Goal: Information Seeking & Learning: Learn about a topic

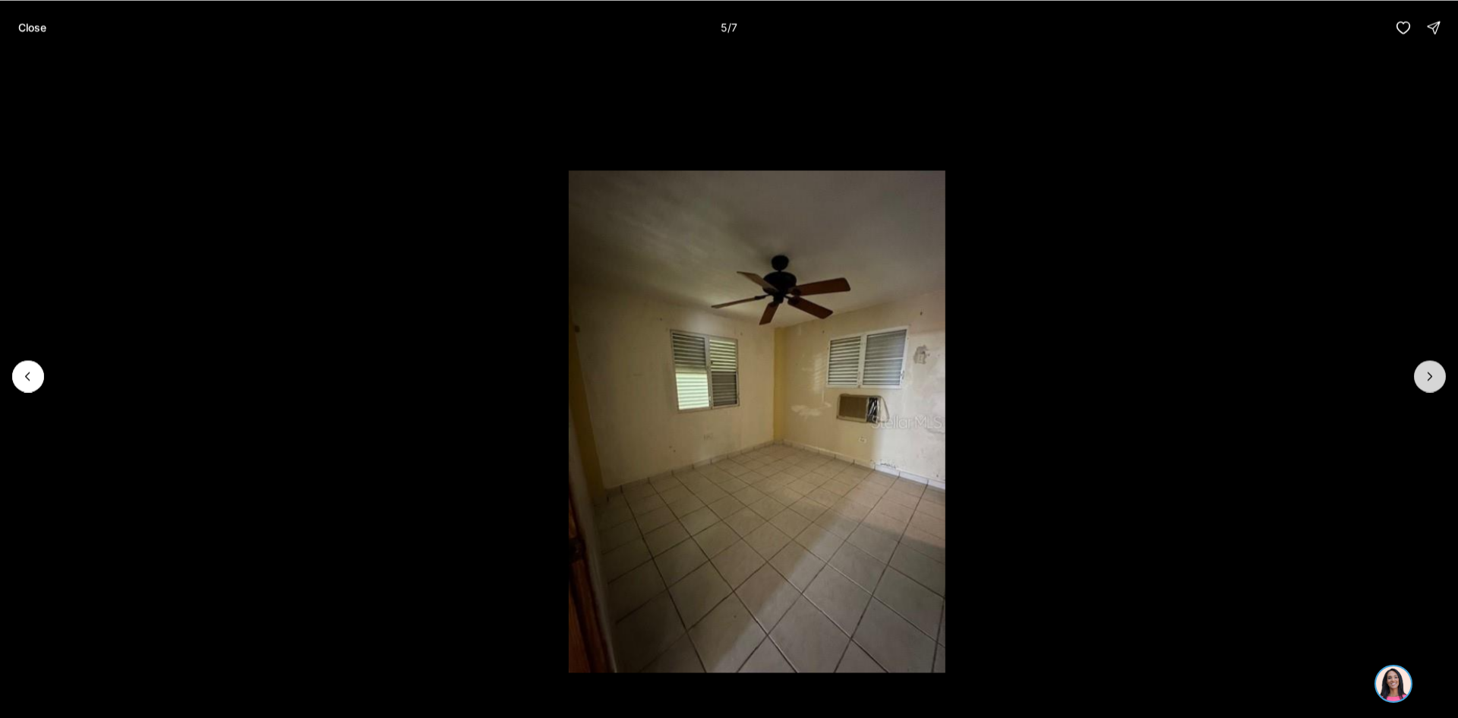
click at [1423, 372] on icon "Next slide" at bounding box center [1429, 375] width 15 height 15
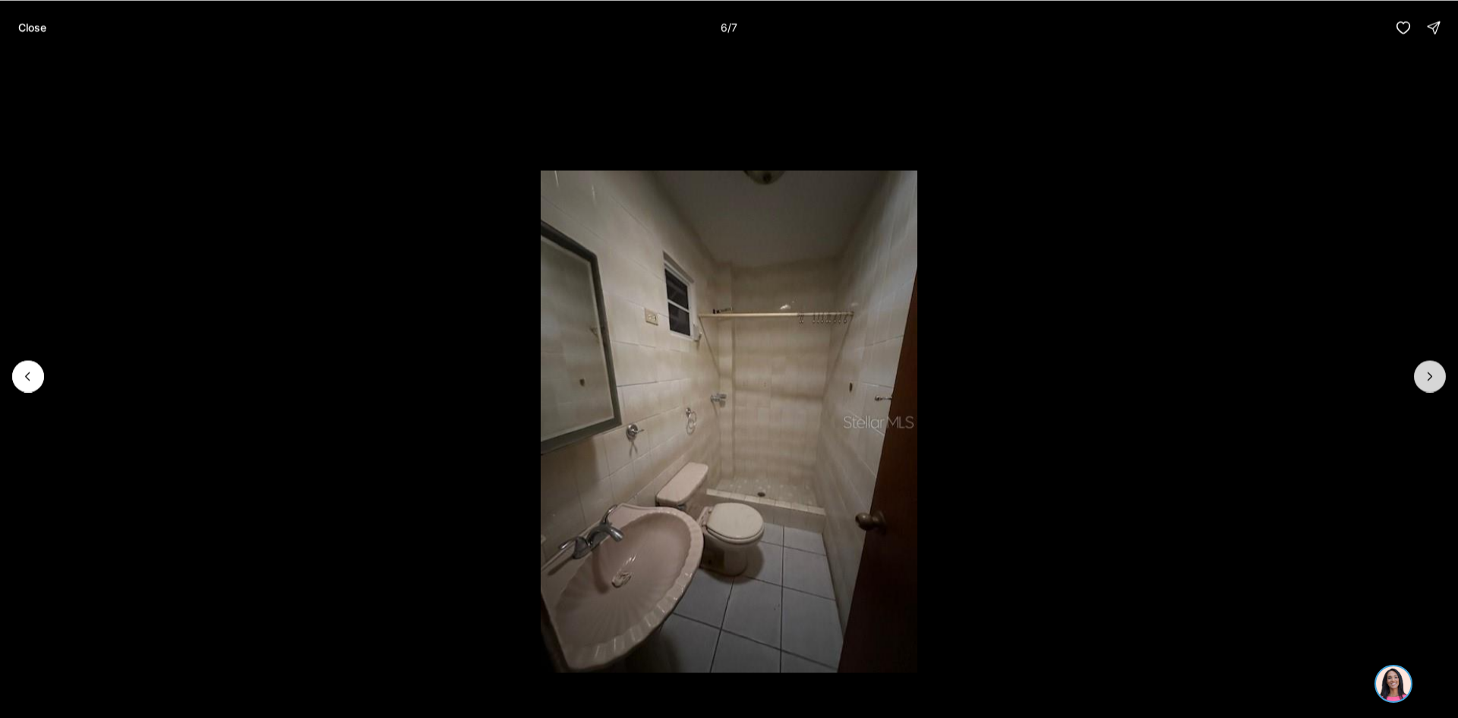
click at [1423, 372] on icon "Next slide" at bounding box center [1429, 375] width 15 height 15
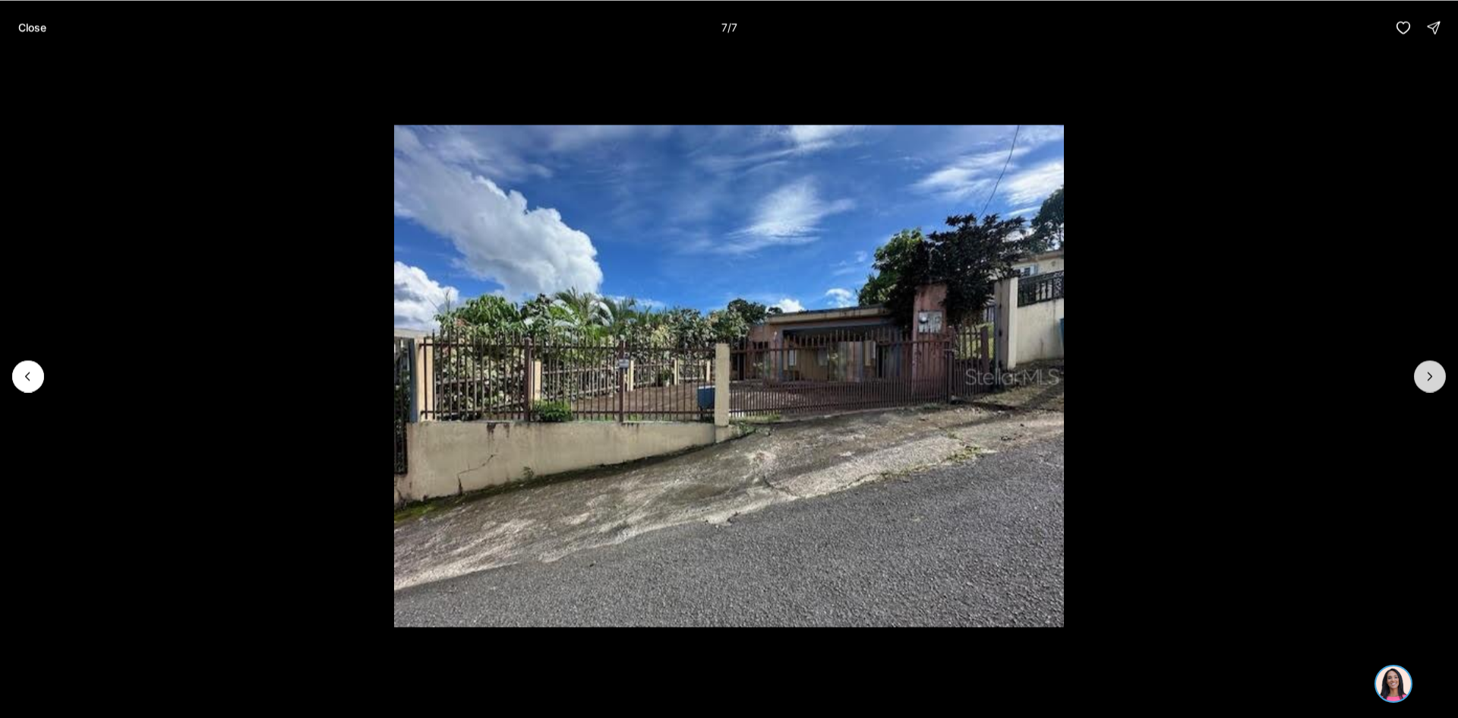
click at [1423, 372] on div at bounding box center [1430, 376] width 32 height 32
click at [1429, 377] on div at bounding box center [1430, 376] width 32 height 32
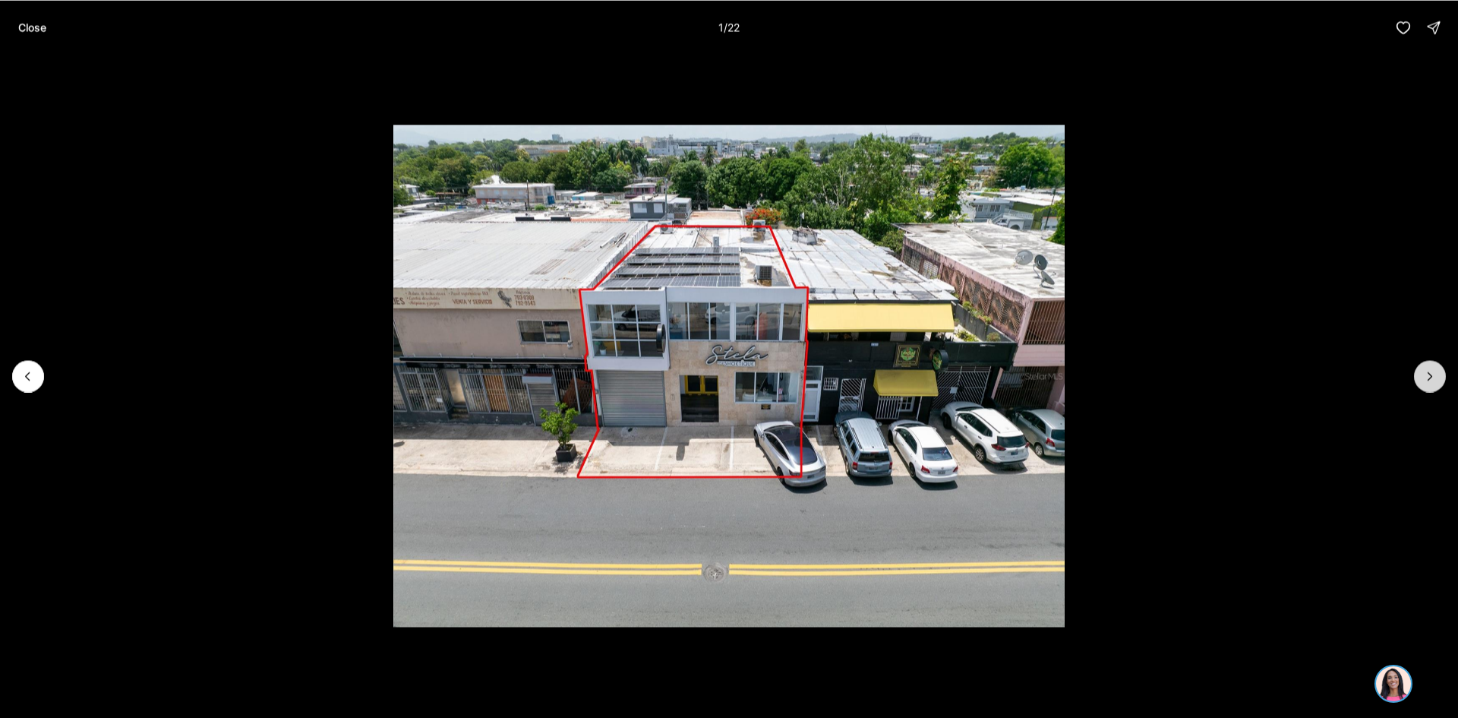
click at [1427, 383] on icon "Next slide" at bounding box center [1429, 375] width 15 height 15
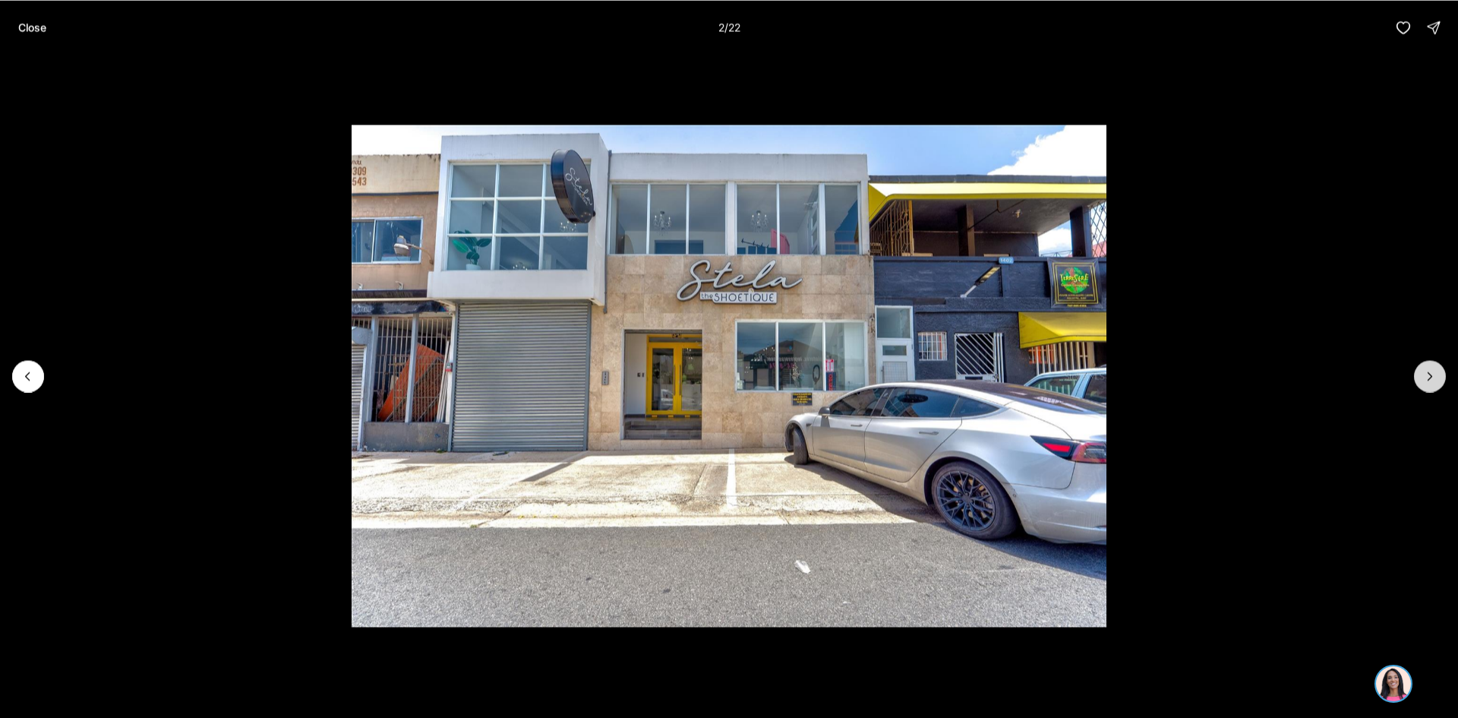
click at [1430, 378] on icon "Next slide" at bounding box center [1431, 376] width 4 height 8
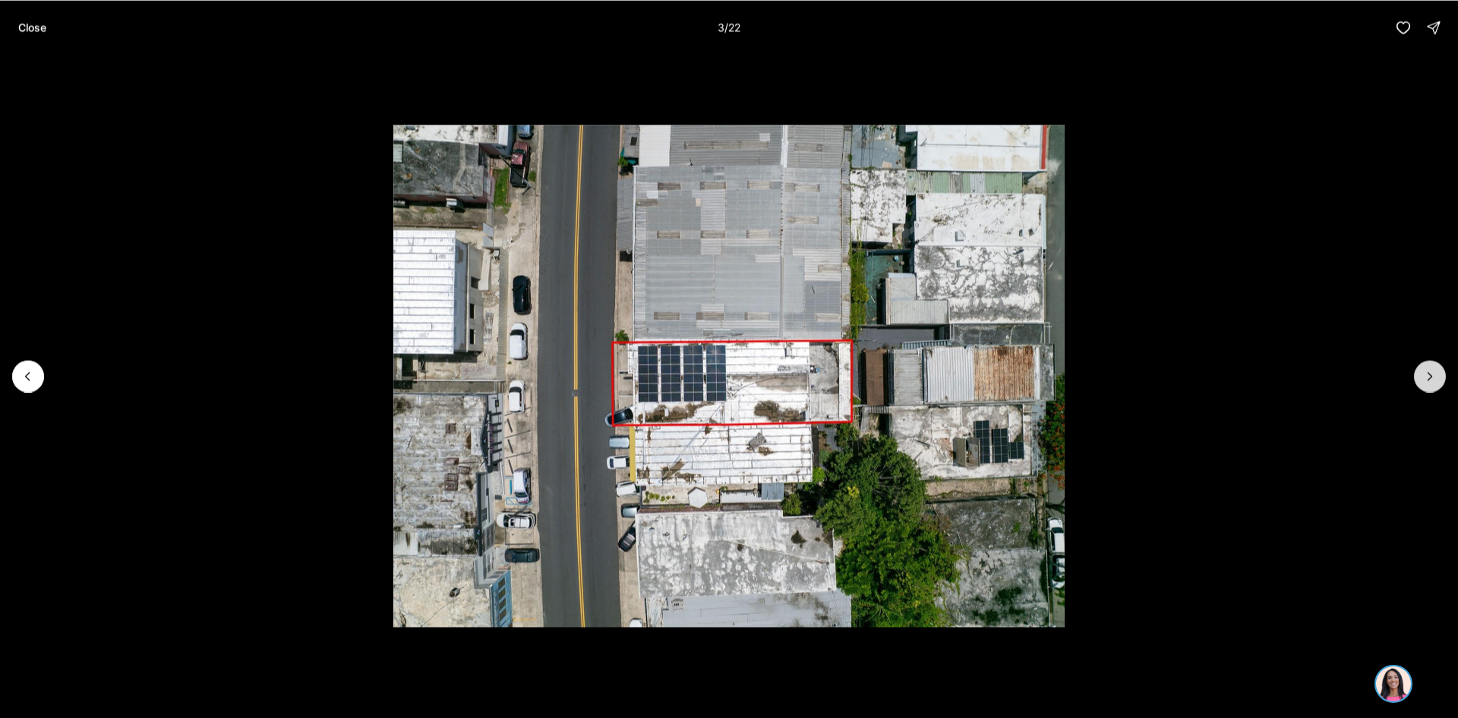
click at [1430, 378] on icon "Next slide" at bounding box center [1431, 376] width 4 height 8
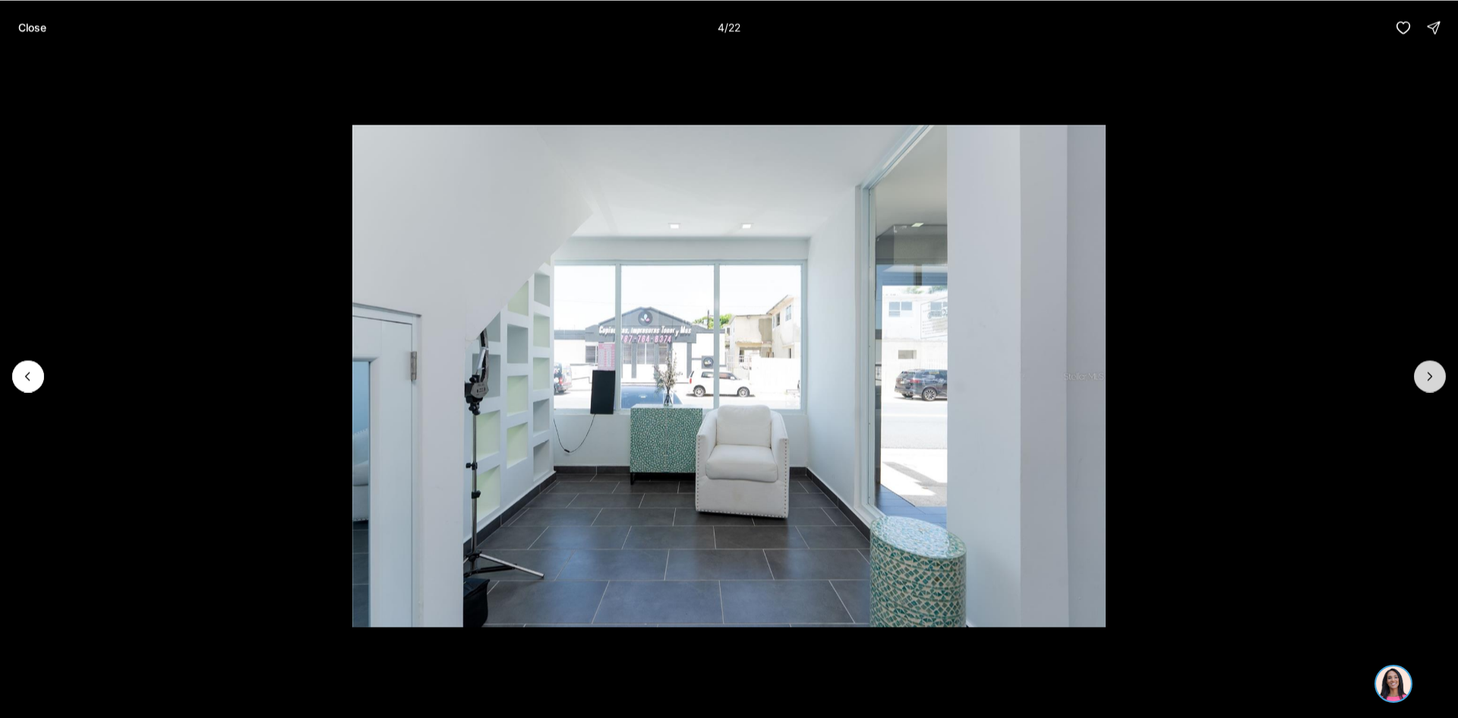
click at [1430, 378] on icon "Next slide" at bounding box center [1431, 376] width 4 height 8
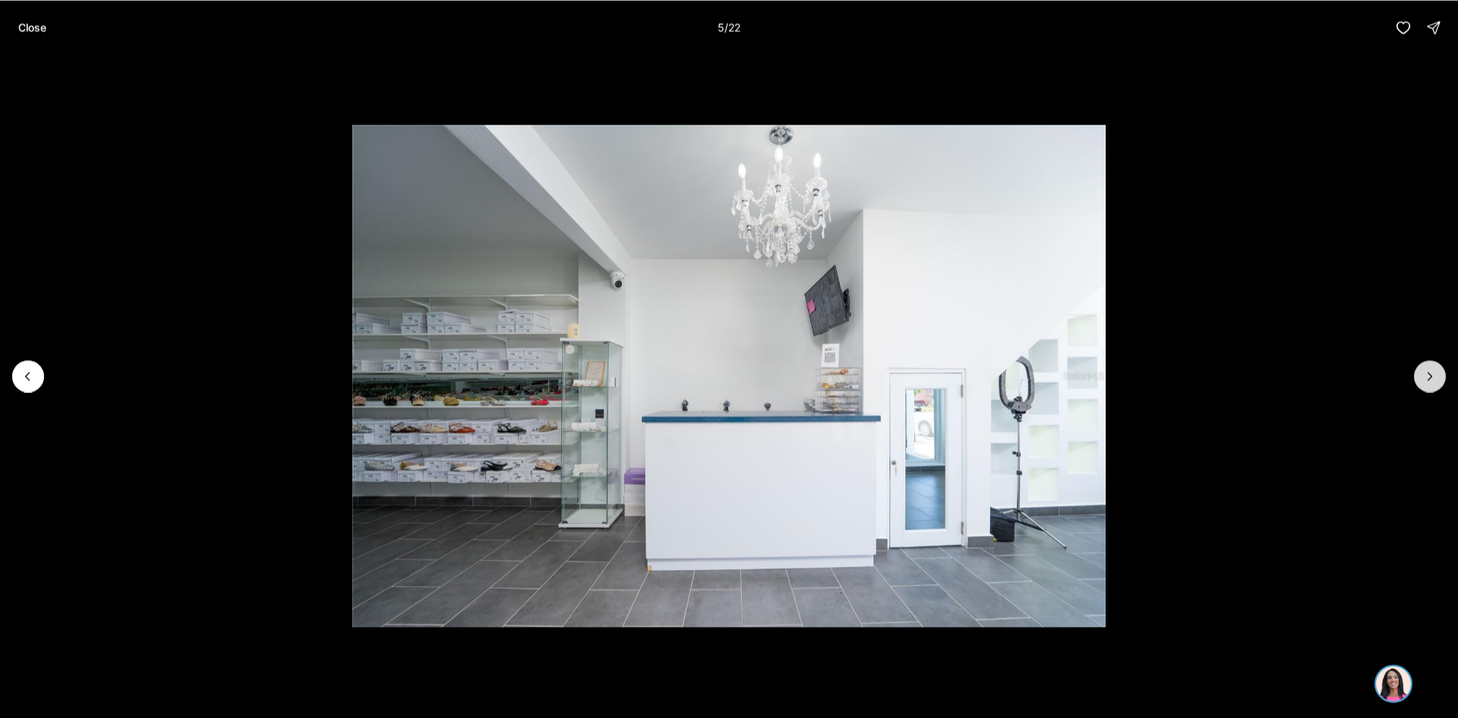
click at [1430, 378] on icon "Next slide" at bounding box center [1431, 376] width 4 height 8
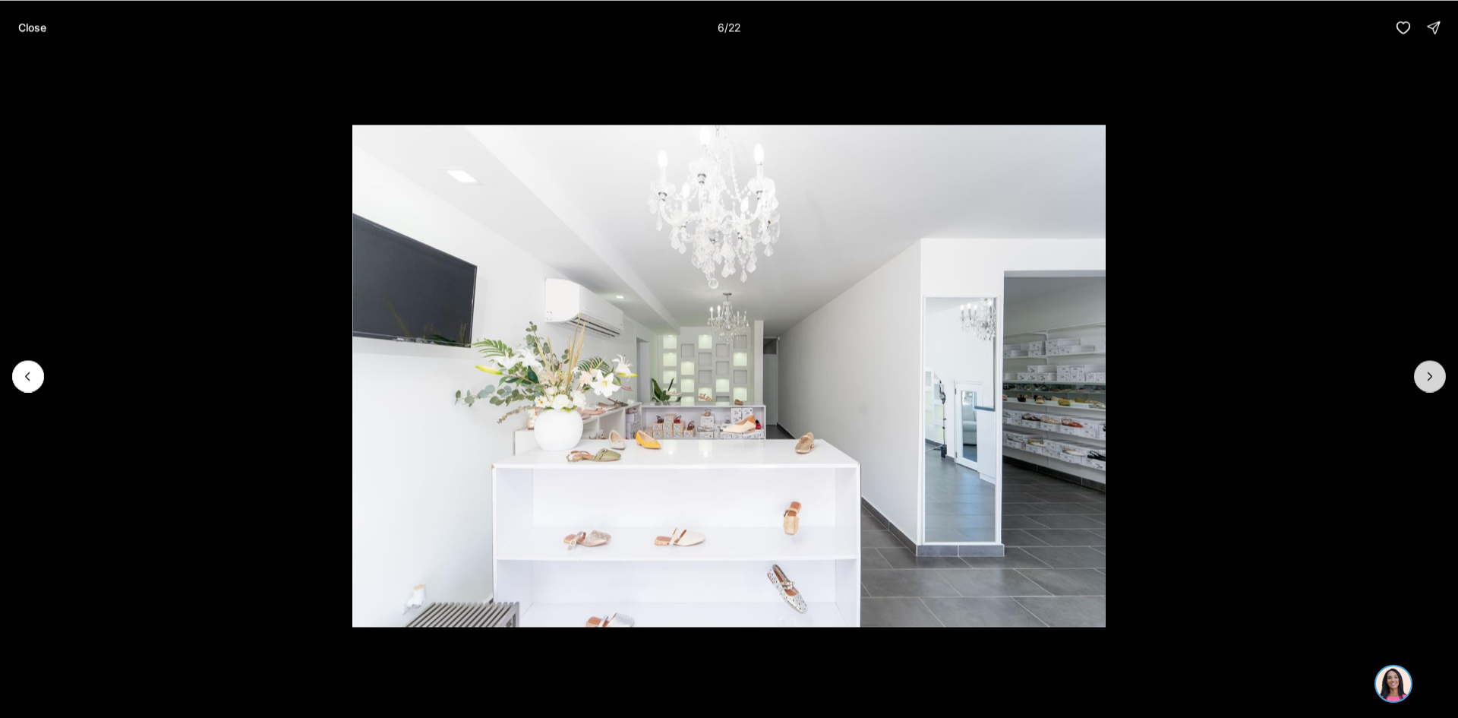
click at [1430, 378] on icon "Next slide" at bounding box center [1431, 376] width 4 height 8
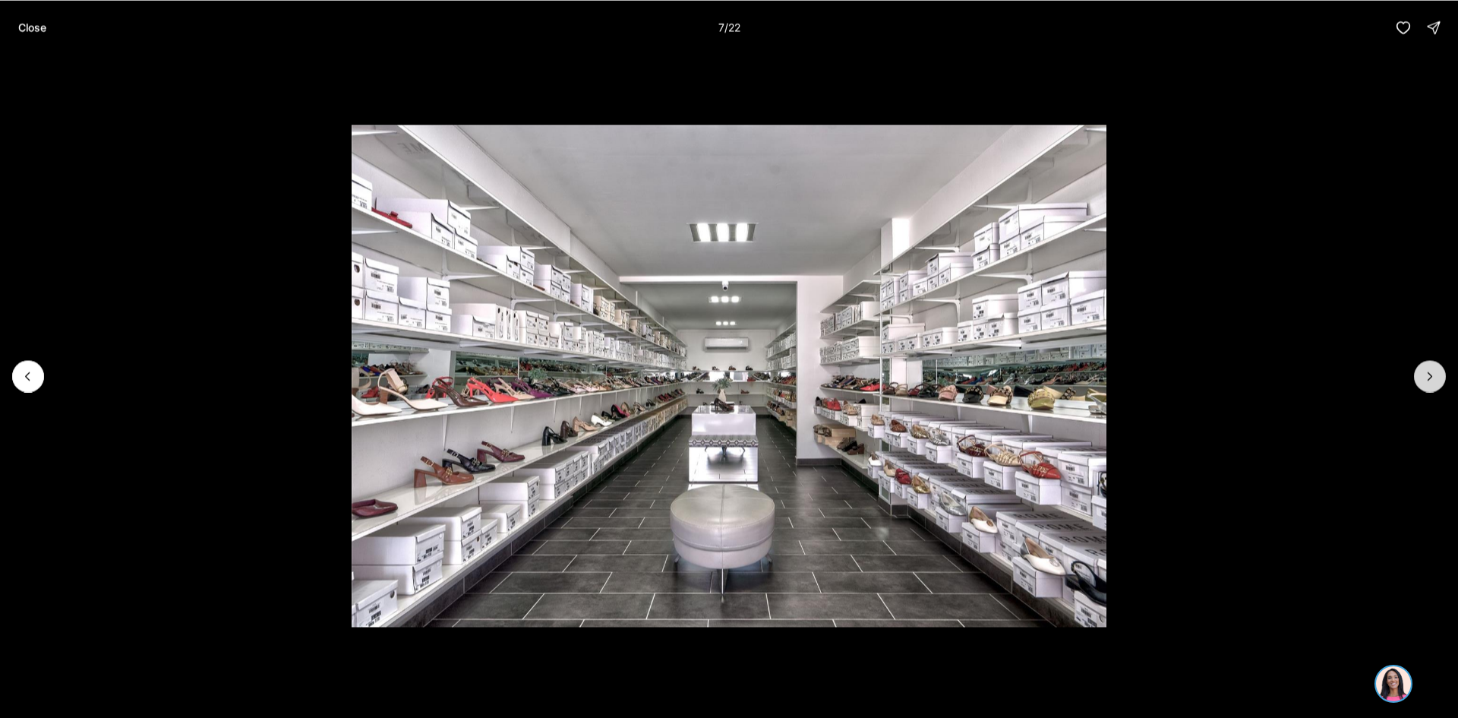
click at [1430, 378] on icon "Next slide" at bounding box center [1431, 376] width 4 height 8
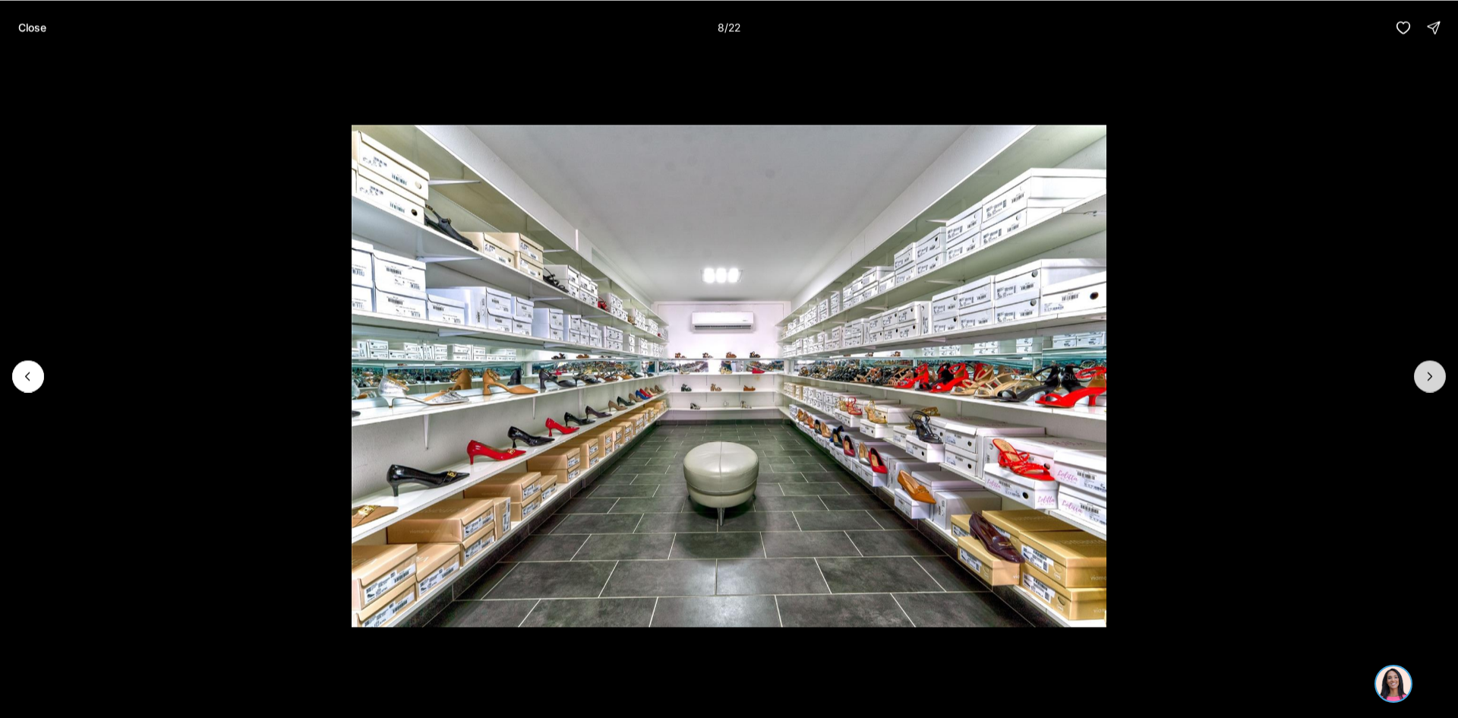
click at [1430, 378] on icon "Next slide" at bounding box center [1431, 376] width 4 height 8
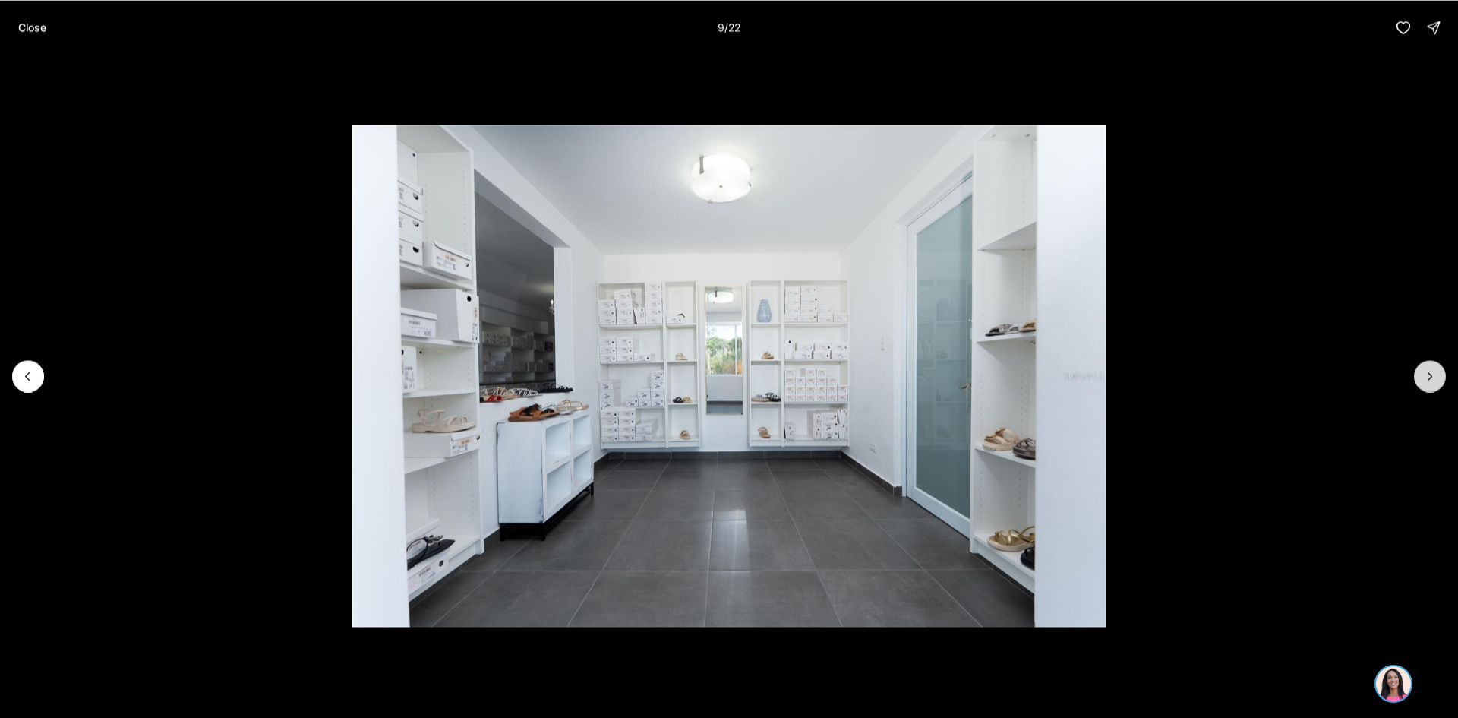
click at [1430, 378] on icon "Next slide" at bounding box center [1431, 376] width 4 height 8
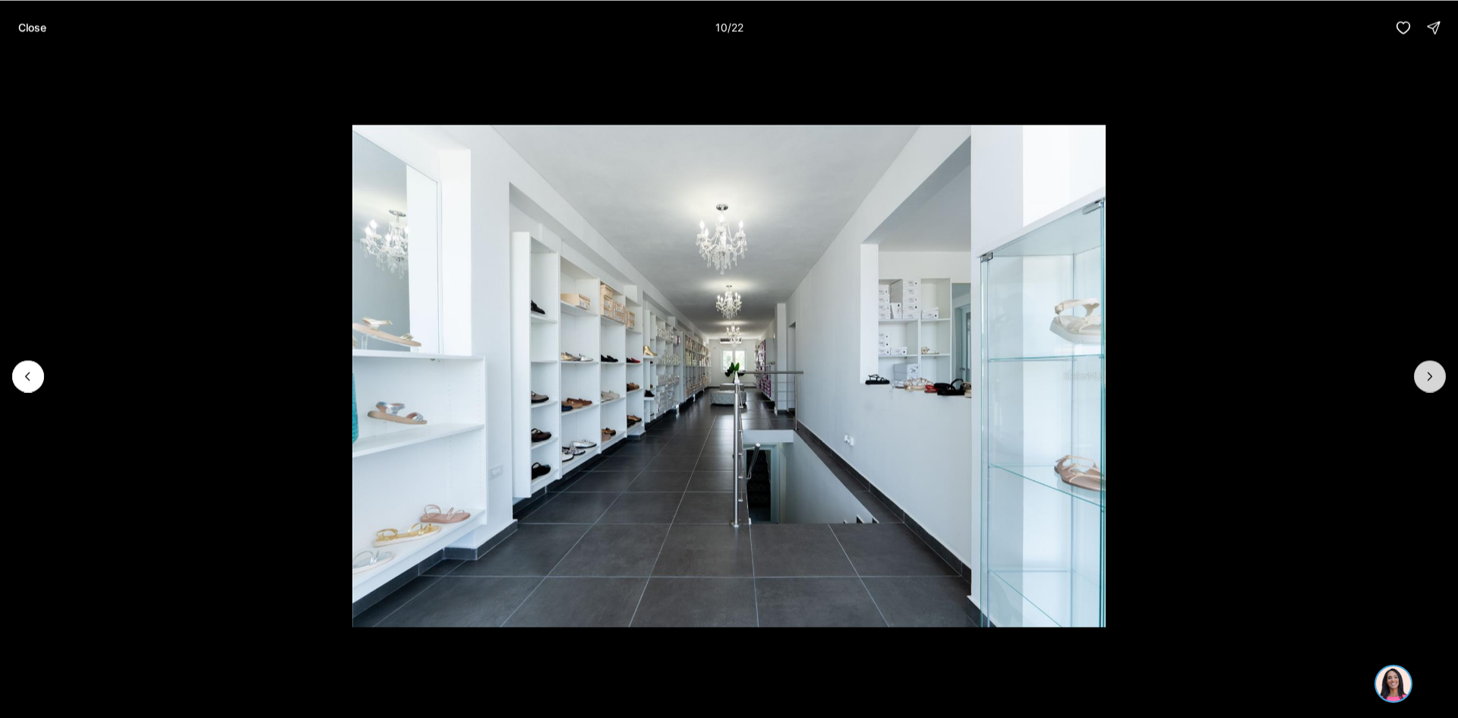
click at [1430, 378] on icon "Next slide" at bounding box center [1431, 376] width 4 height 8
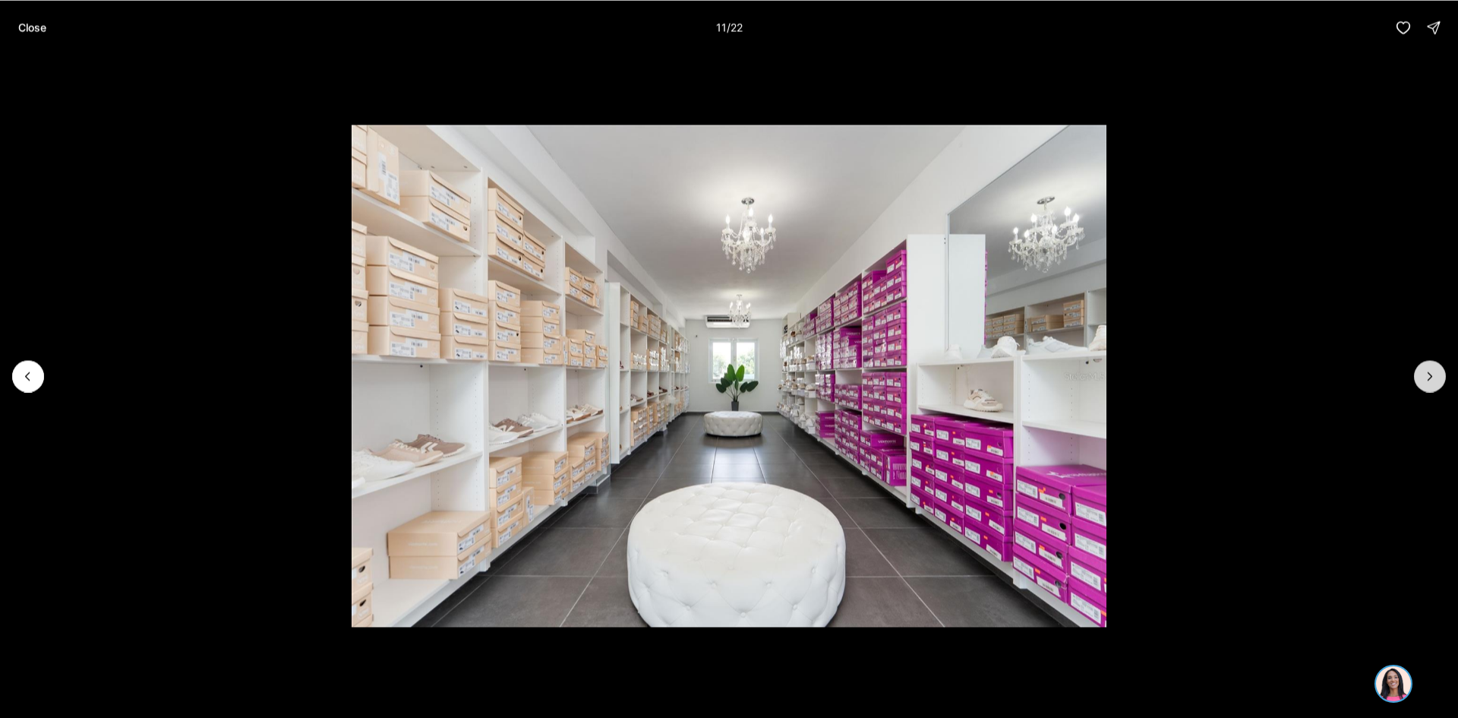
click at [1430, 378] on icon "Next slide" at bounding box center [1431, 376] width 4 height 8
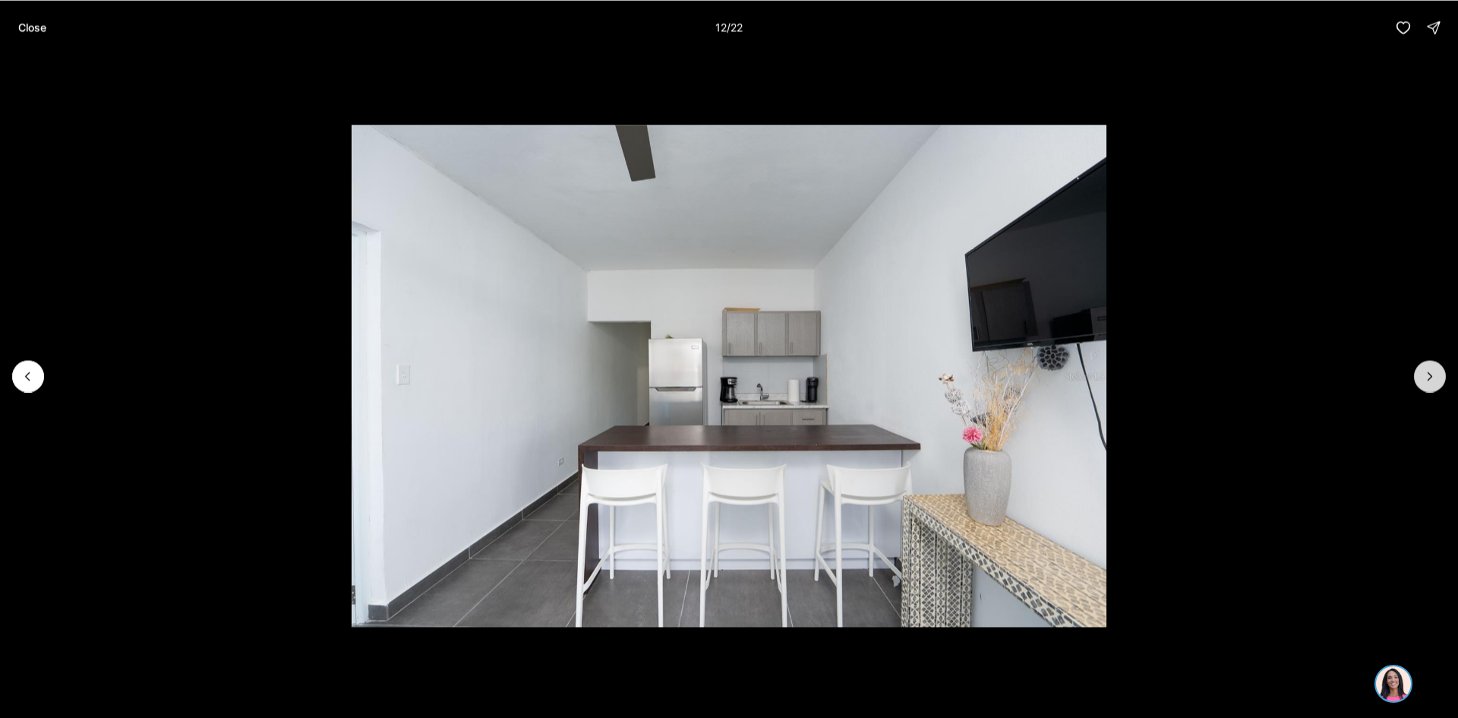
click at [1430, 378] on icon "Next slide" at bounding box center [1431, 376] width 4 height 8
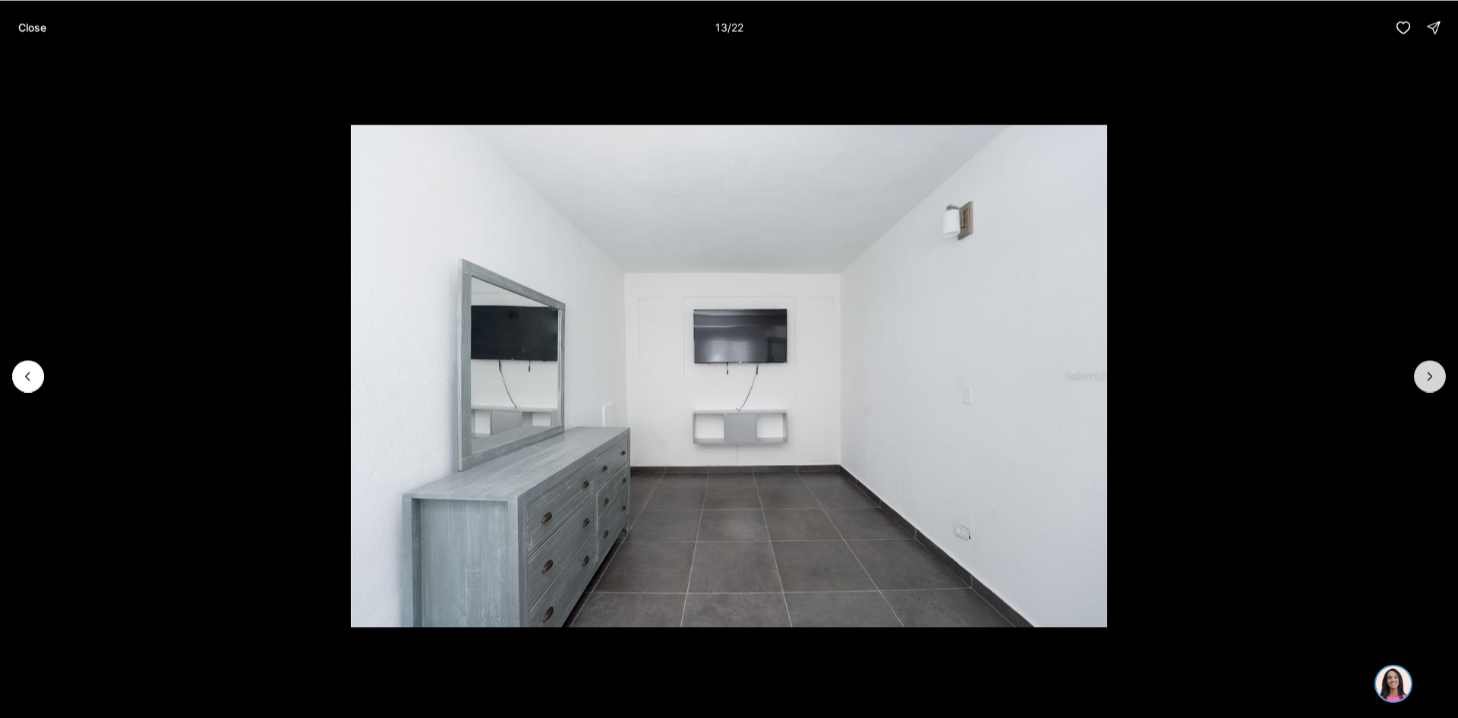
click at [1430, 378] on icon "Next slide" at bounding box center [1431, 376] width 4 height 8
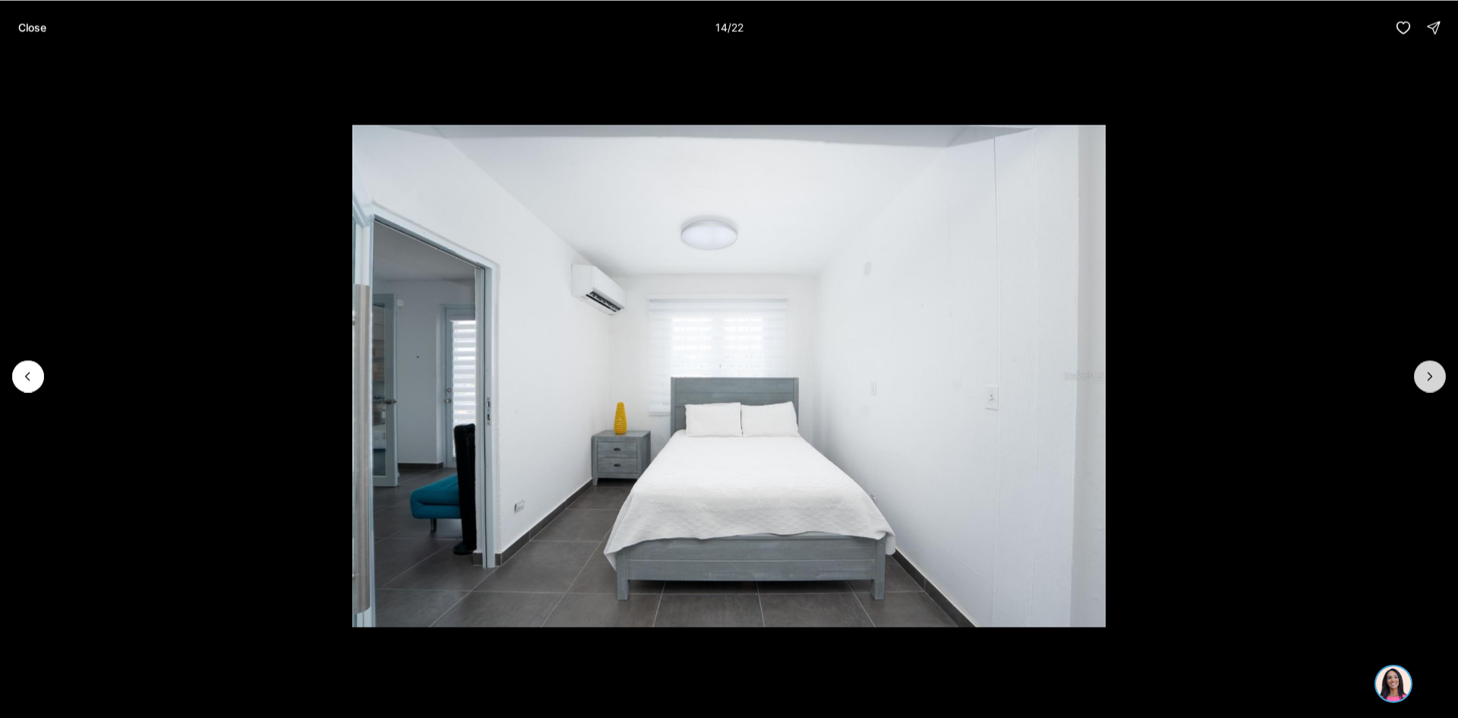
click at [1430, 378] on icon "Next slide" at bounding box center [1431, 376] width 4 height 8
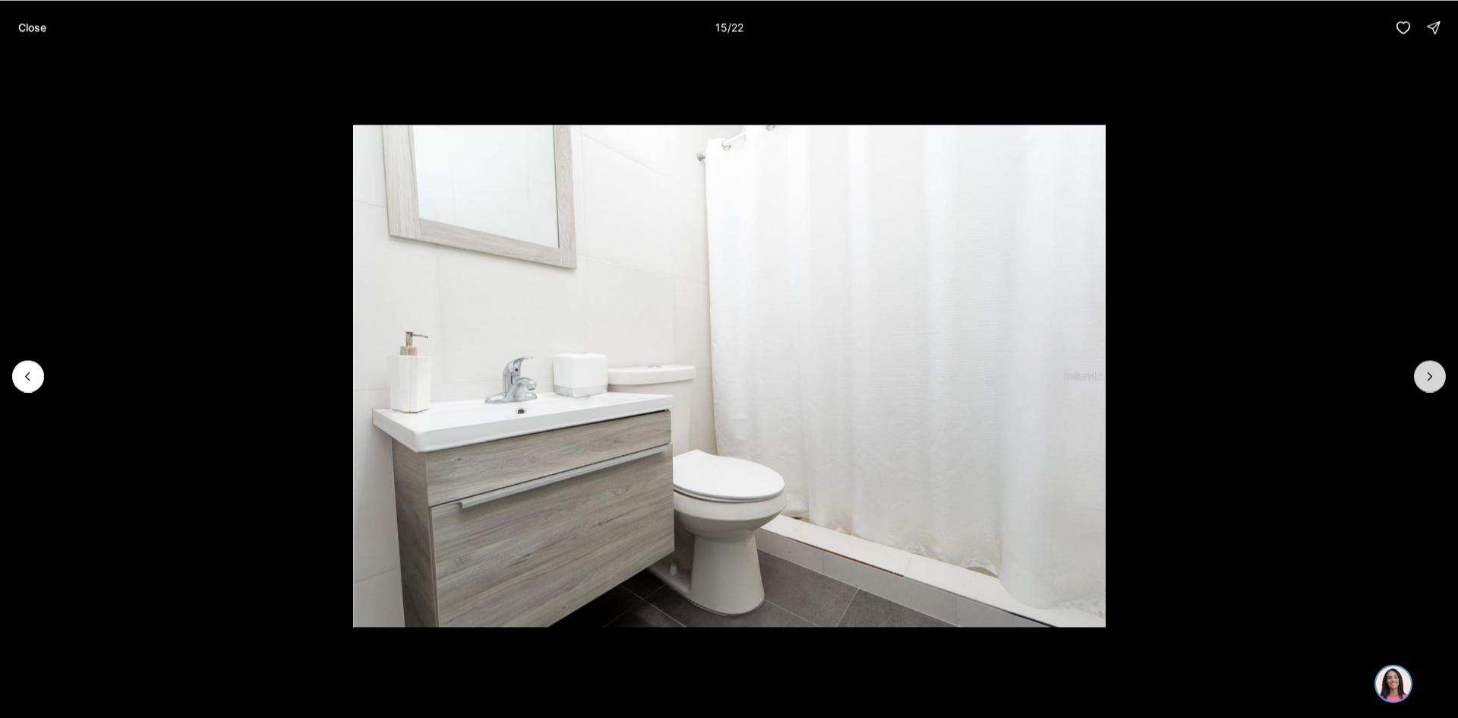
click at [1430, 378] on icon "Next slide" at bounding box center [1431, 376] width 4 height 8
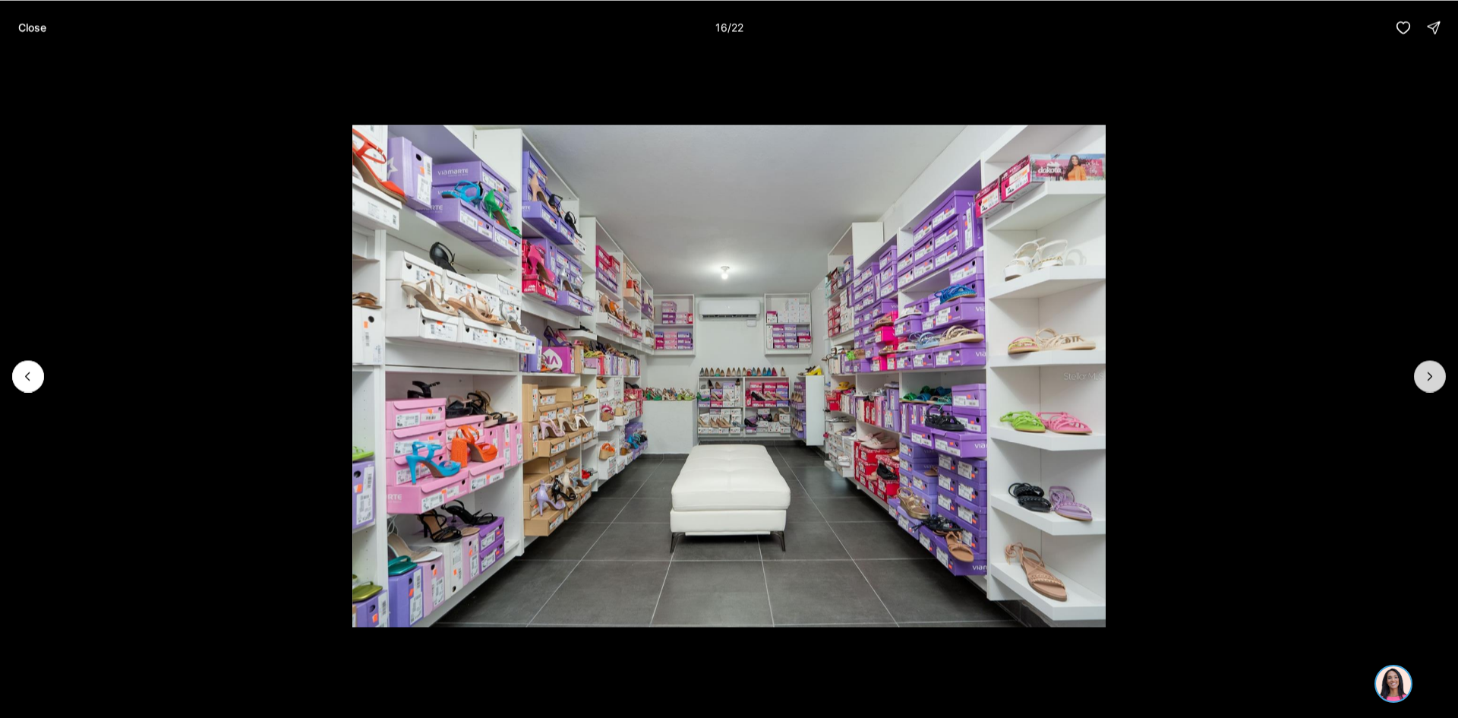
click at [1430, 378] on icon "Next slide" at bounding box center [1431, 376] width 4 height 8
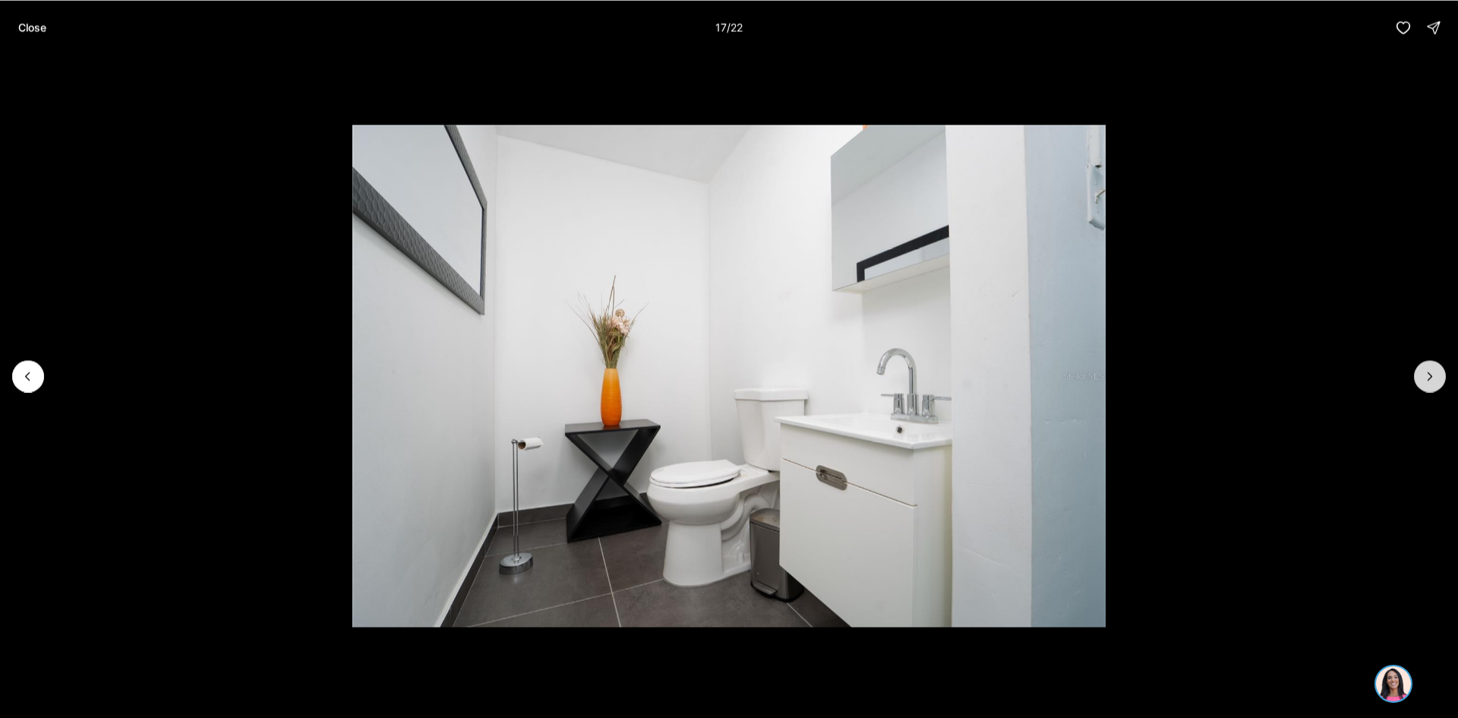
click at [1430, 378] on icon "Next slide" at bounding box center [1431, 376] width 4 height 8
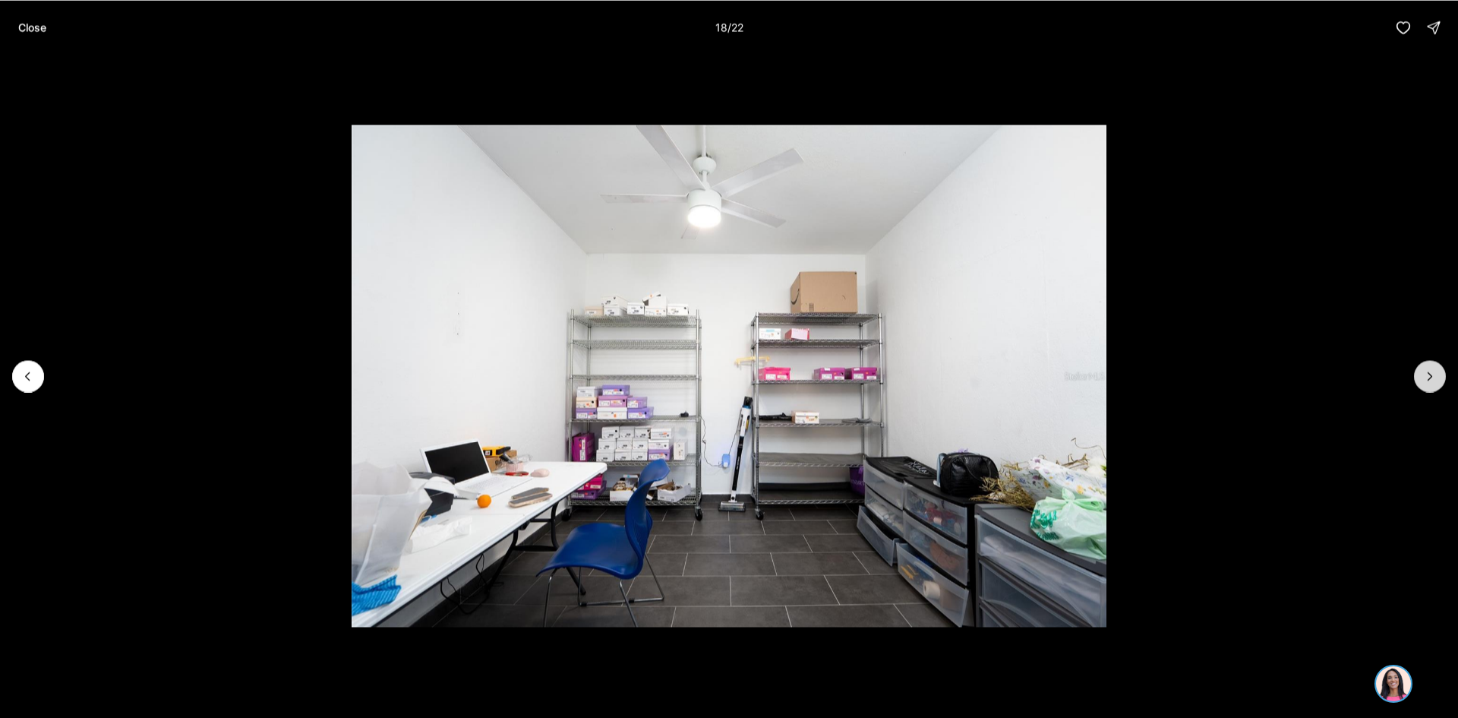
click at [1430, 378] on icon "Next slide" at bounding box center [1431, 376] width 4 height 8
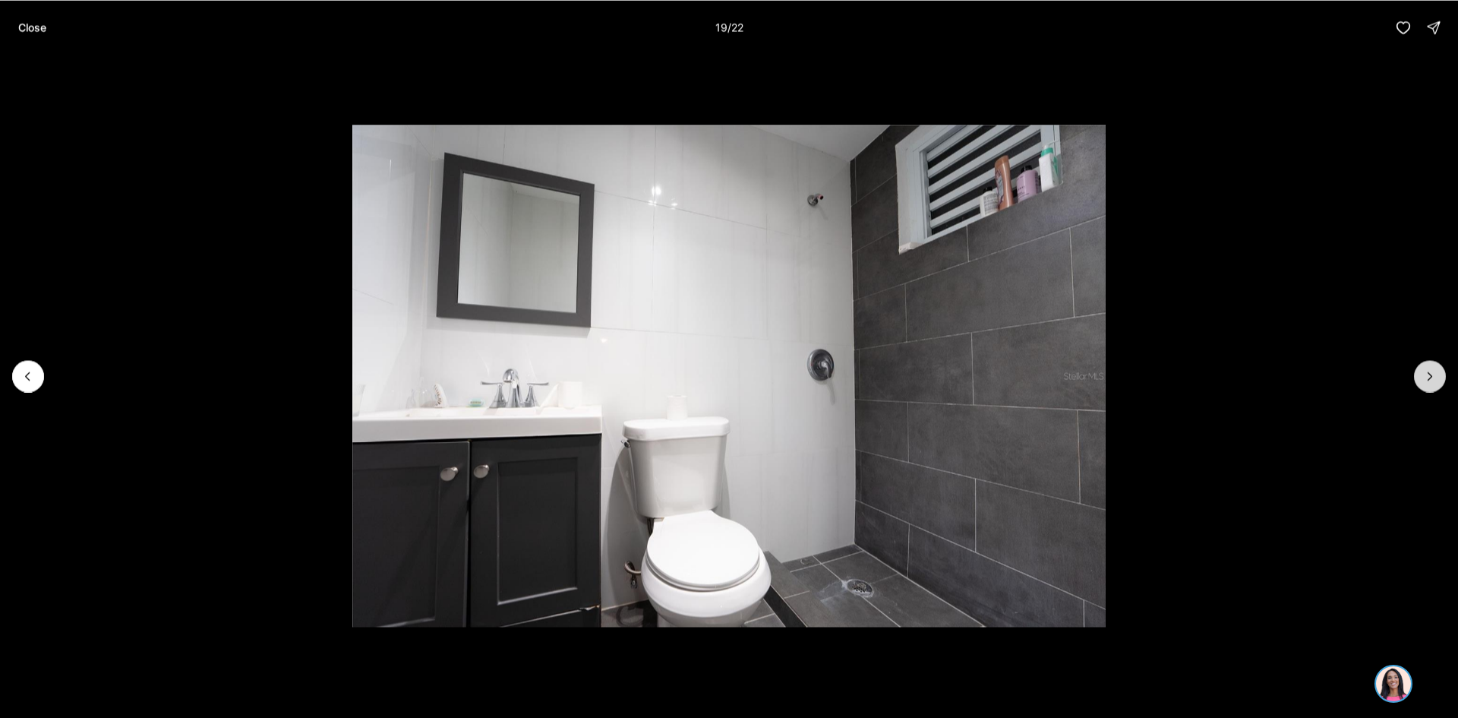
click at [1430, 378] on icon "Next slide" at bounding box center [1431, 376] width 4 height 8
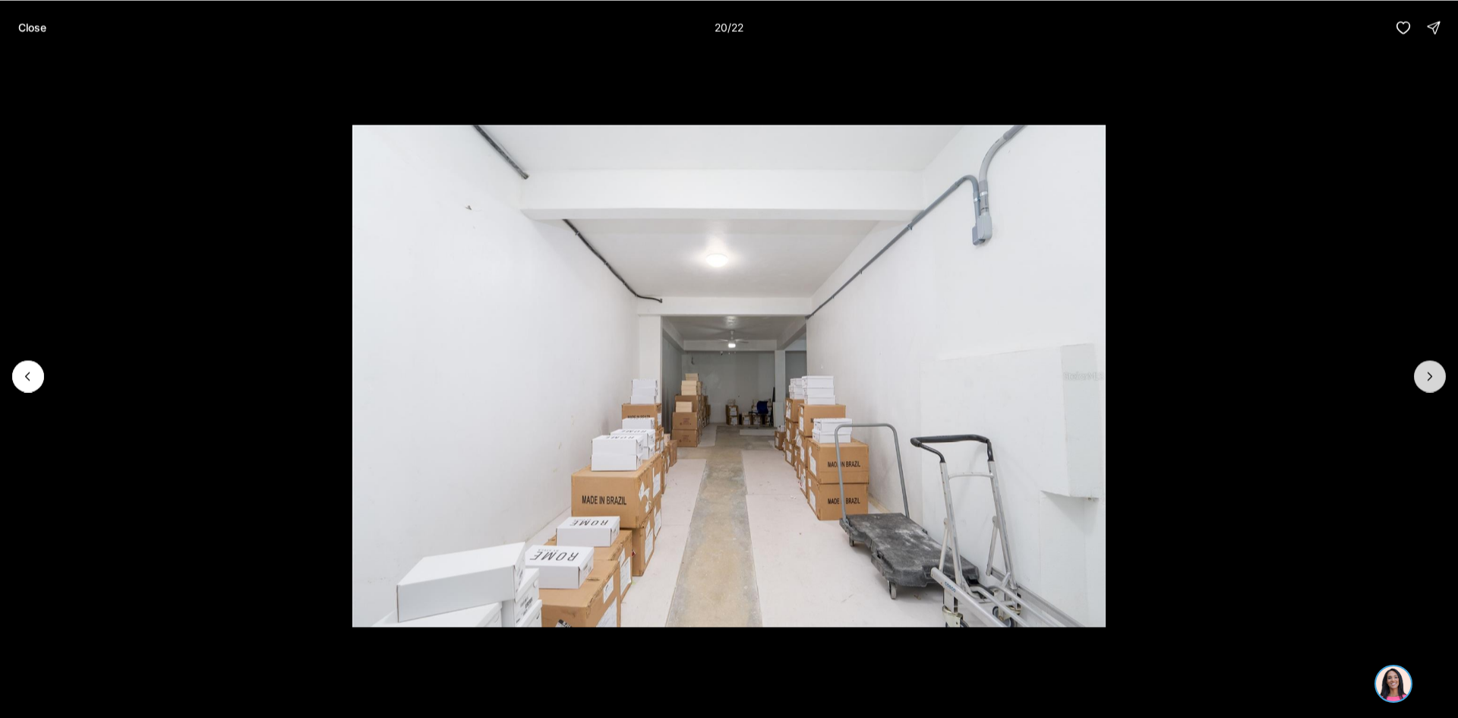
click at [1430, 378] on icon "Next slide" at bounding box center [1431, 376] width 4 height 8
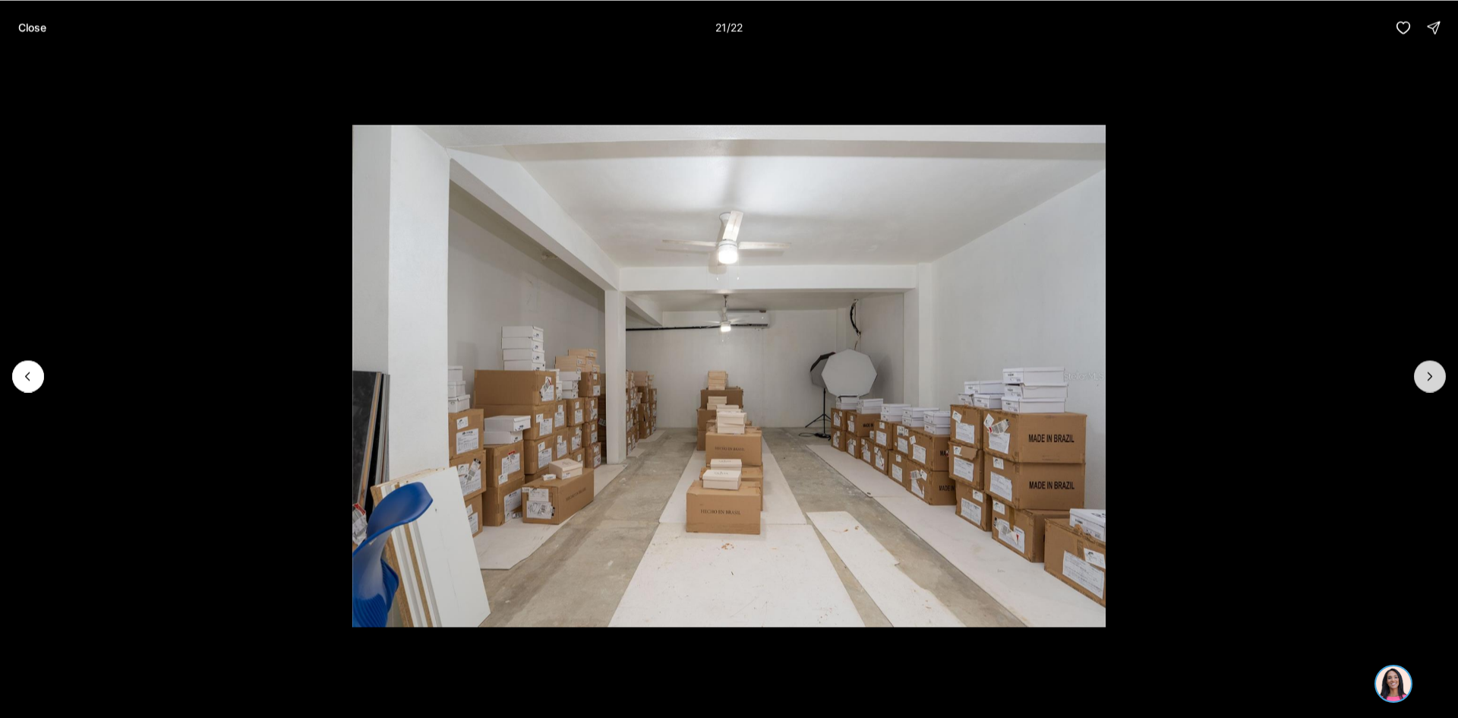
click at [1430, 378] on icon "Next slide" at bounding box center [1431, 376] width 4 height 8
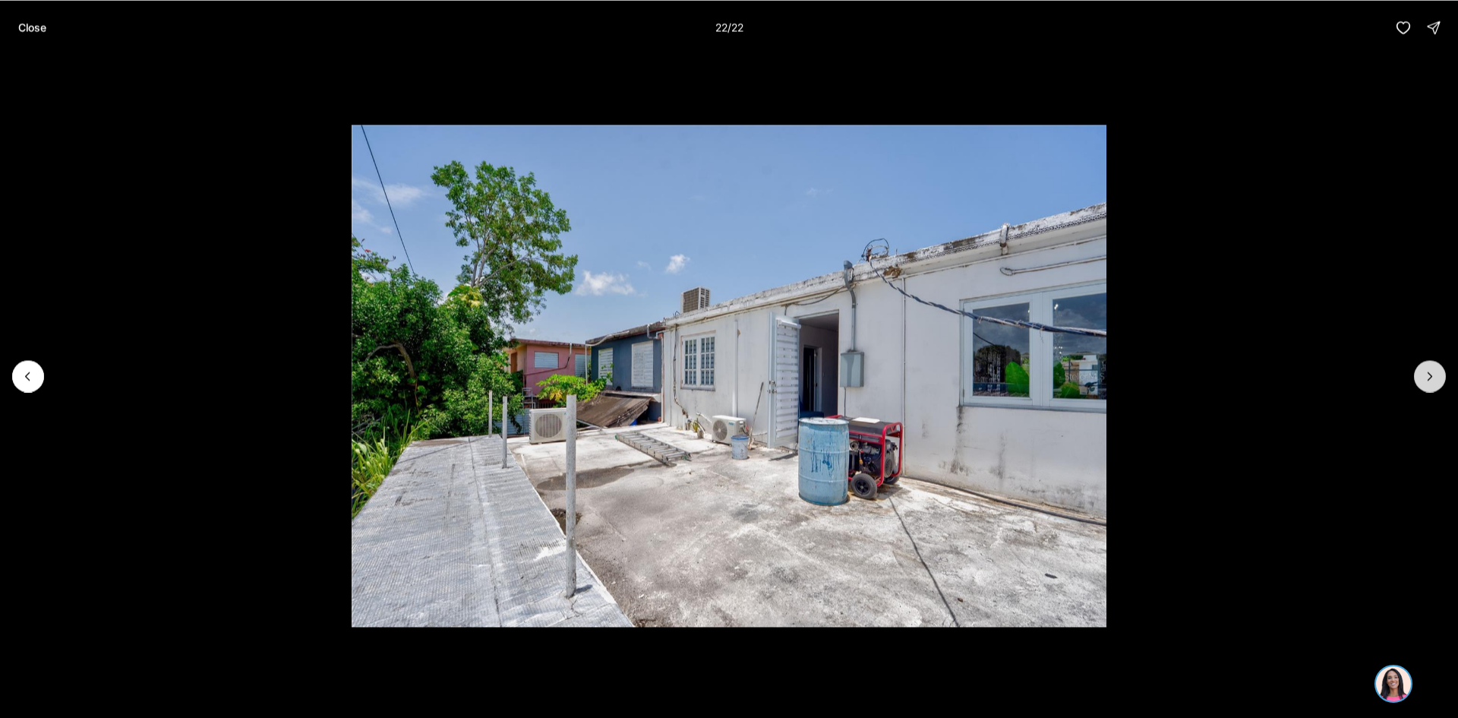
click at [1430, 378] on div at bounding box center [1430, 376] width 32 height 32
click at [36, 27] on p "Close" at bounding box center [32, 27] width 28 height 12
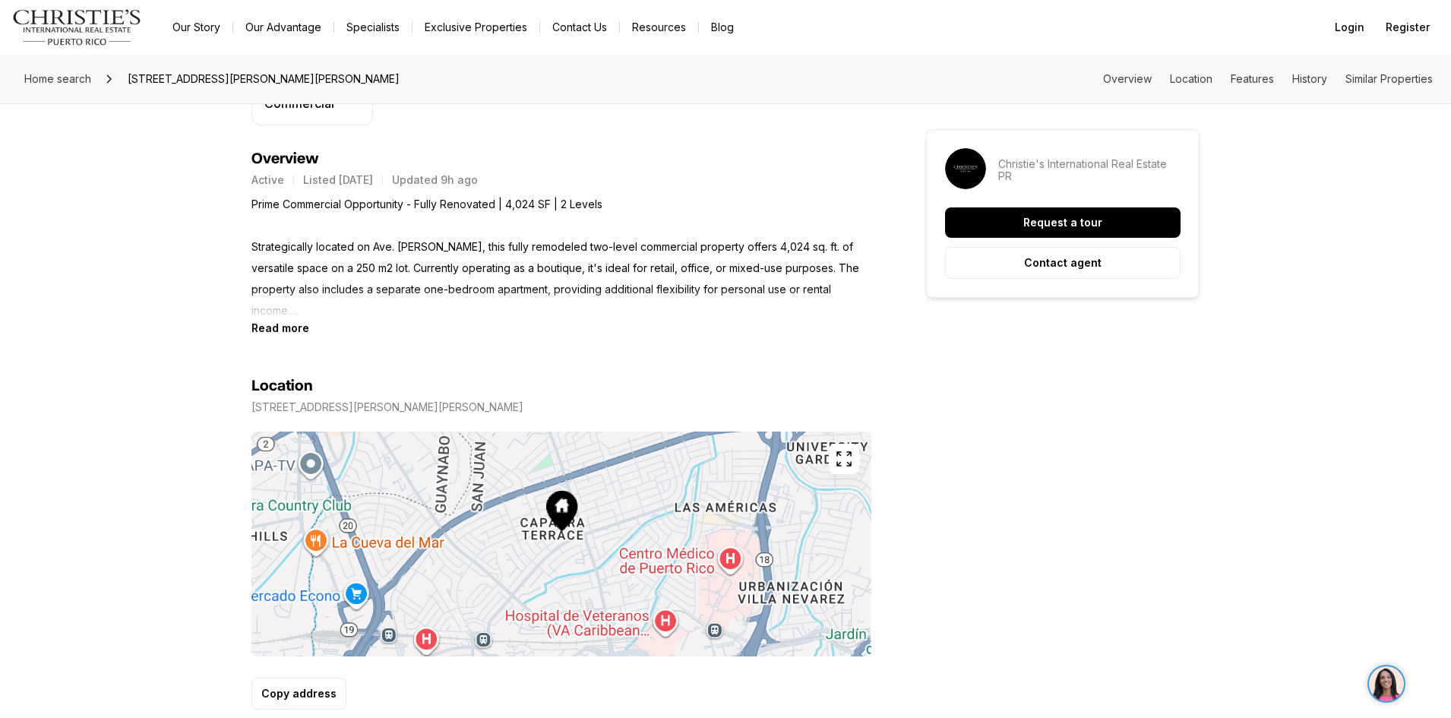
scroll to position [456, 0]
